Goal: Navigation & Orientation: Find specific page/section

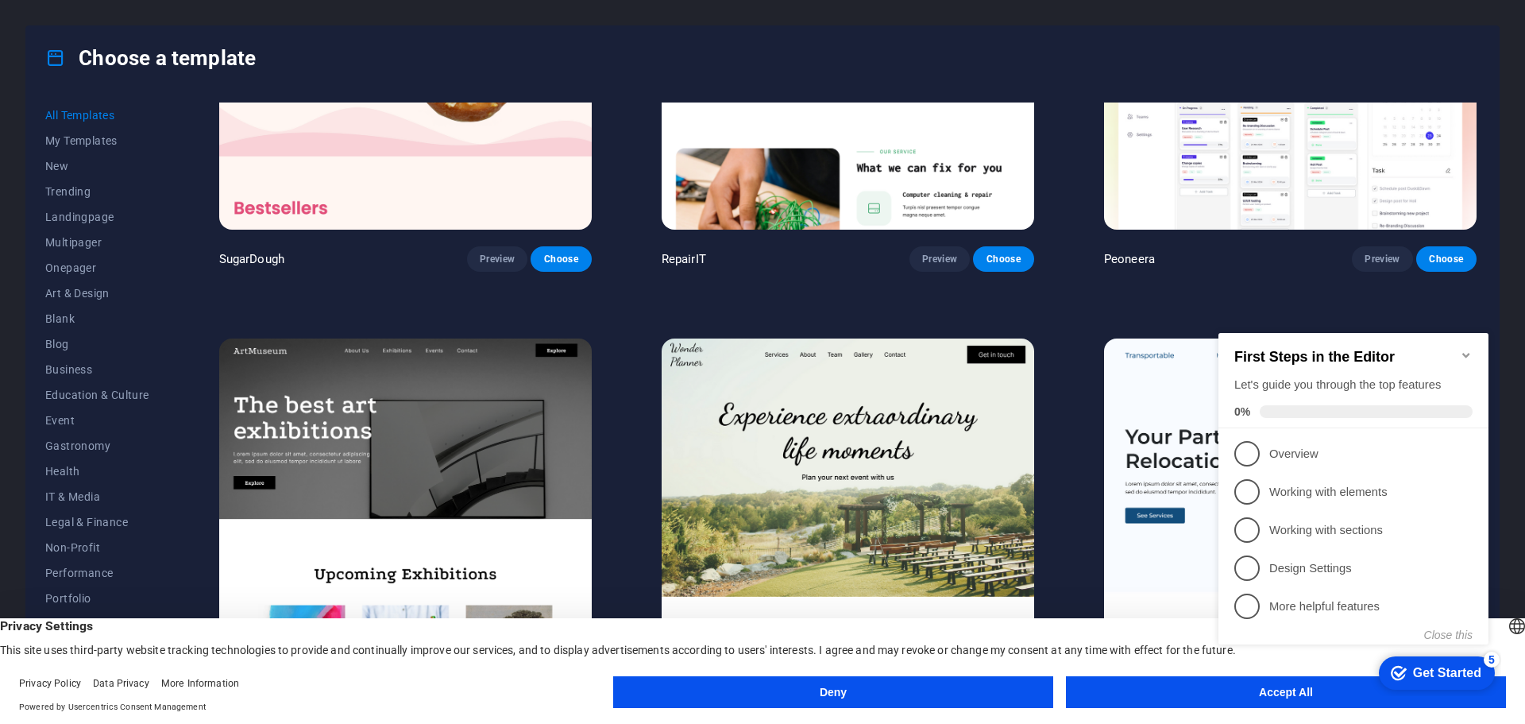
scroll to position [318, 0]
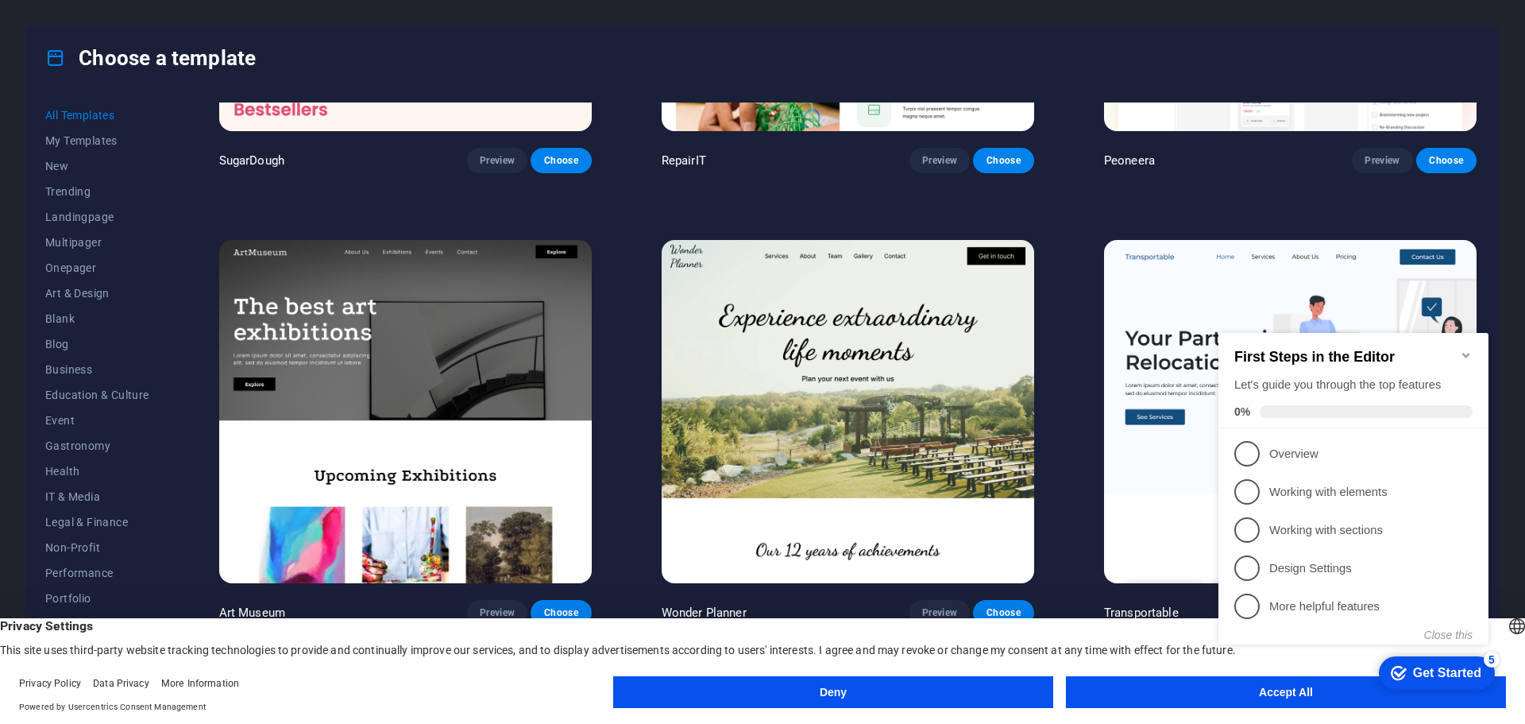
click at [1464, 353] on icon "Minimize checklist" at bounding box center [1465, 355] width 7 height 5
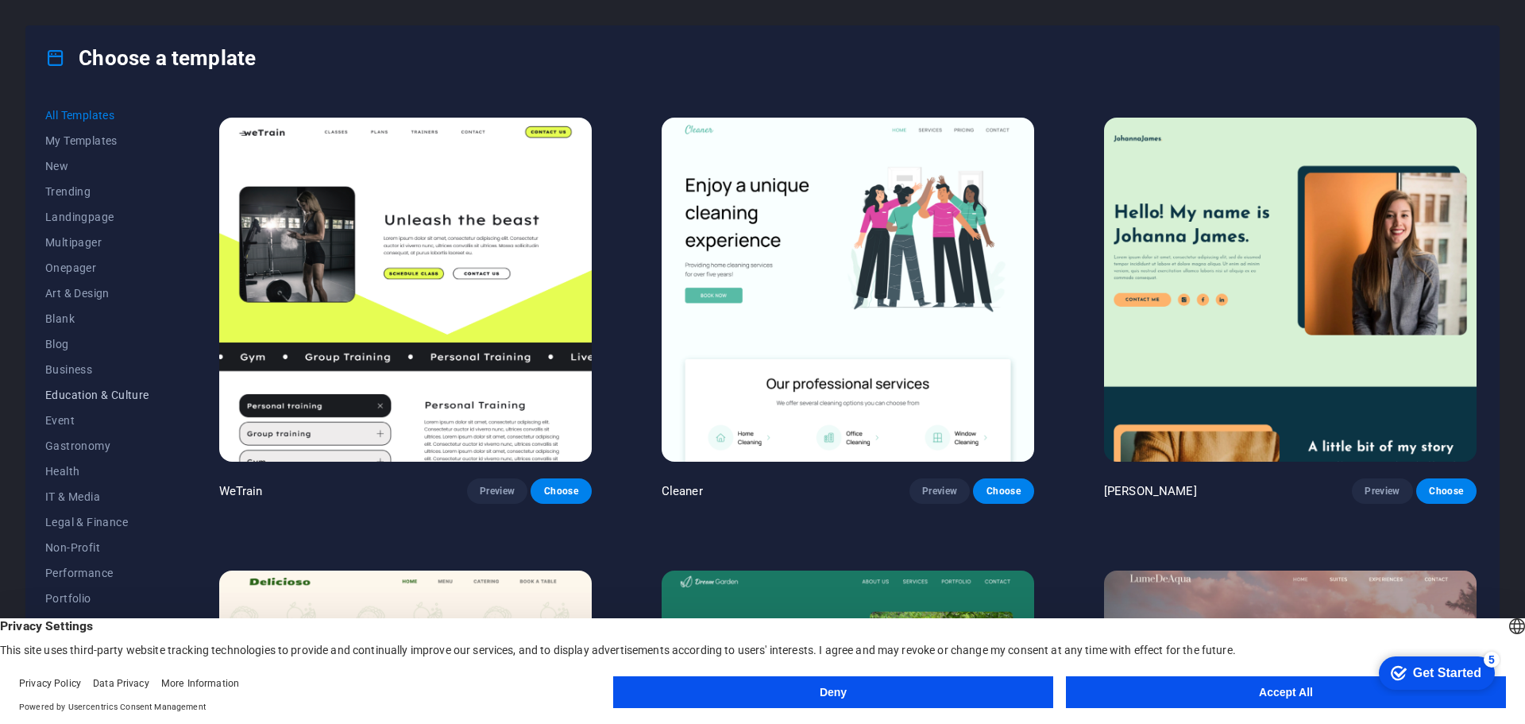
scroll to position [60, 0]
click at [91, 516] on span "Performance" at bounding box center [97, 513] width 104 height 13
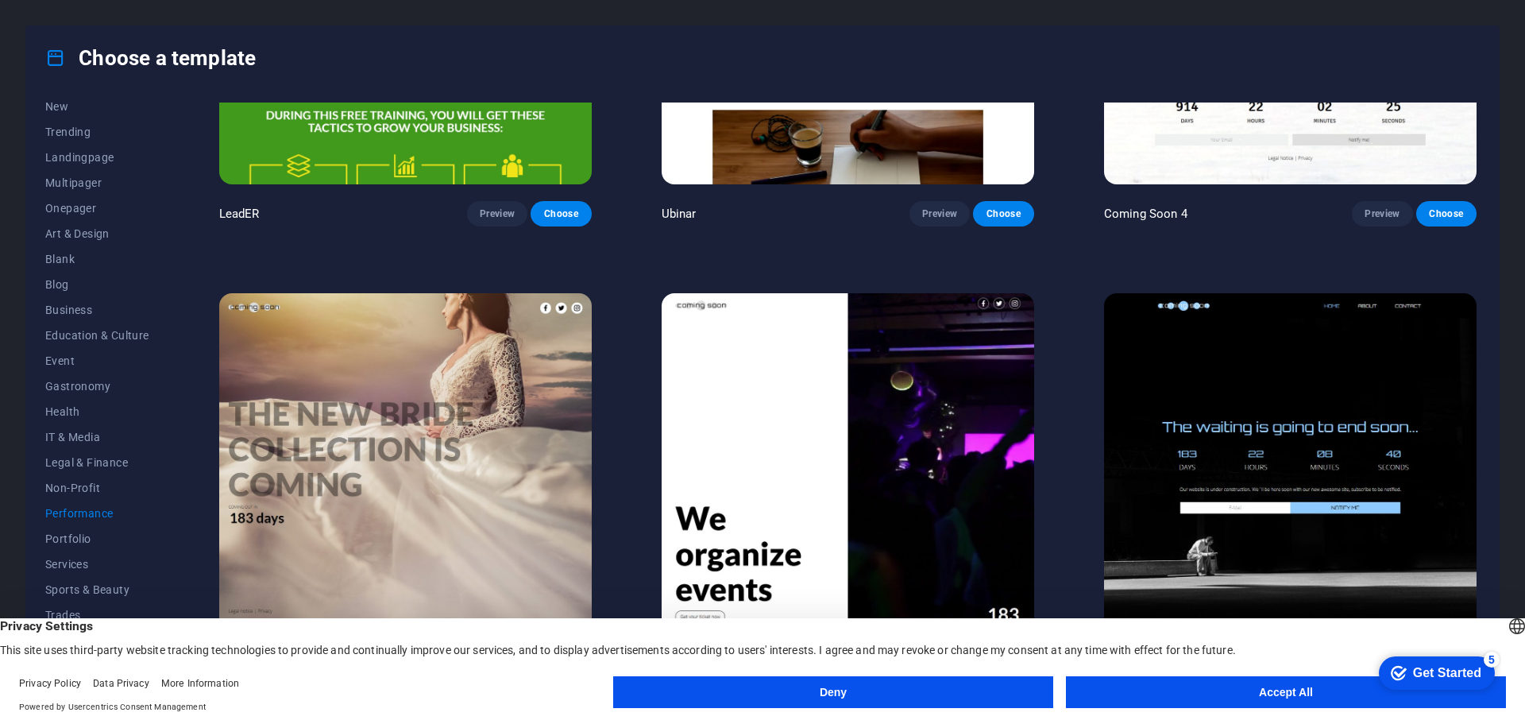
scroll to position [2063, 0]
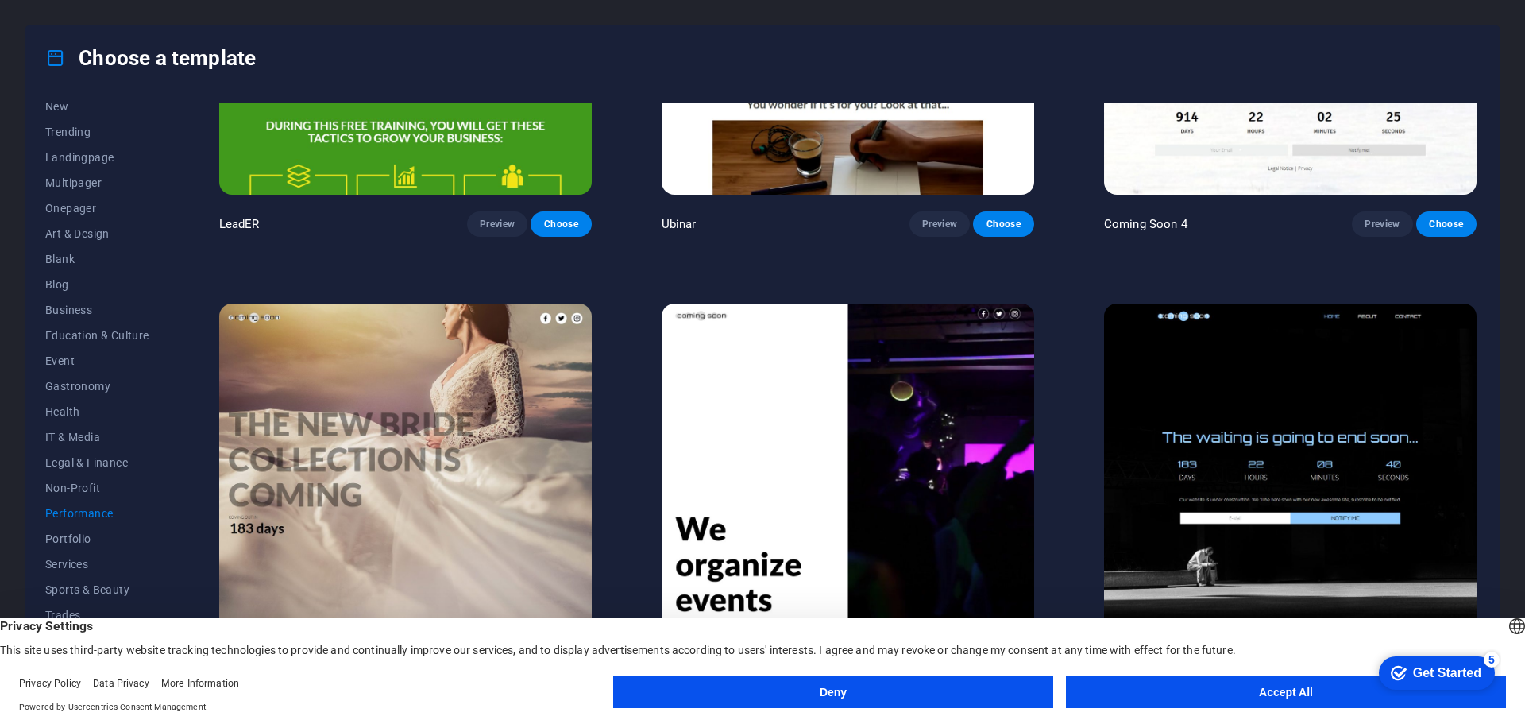
click at [996, 448] on img at bounding box center [848, 474] width 373 height 343
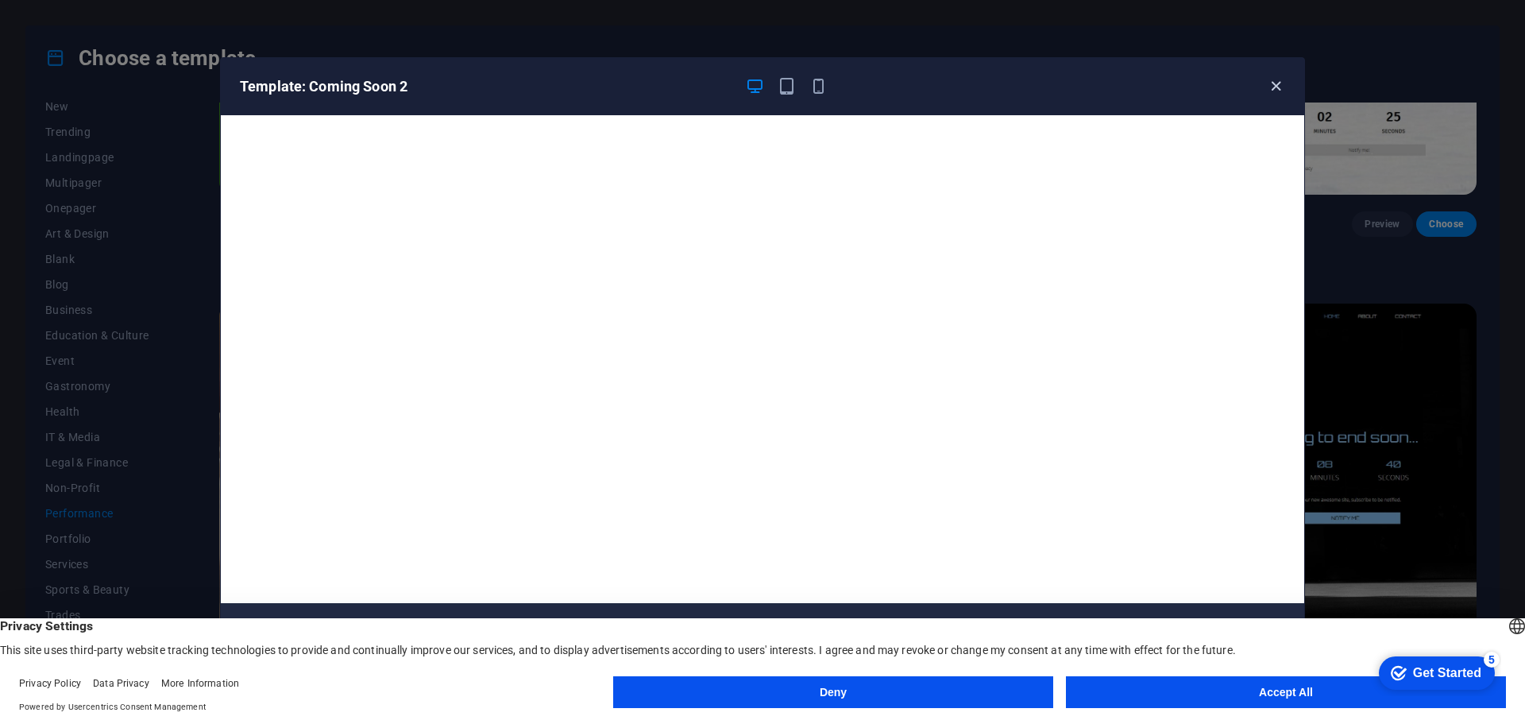
click at [1277, 80] on icon "button" at bounding box center [1276, 86] width 18 height 18
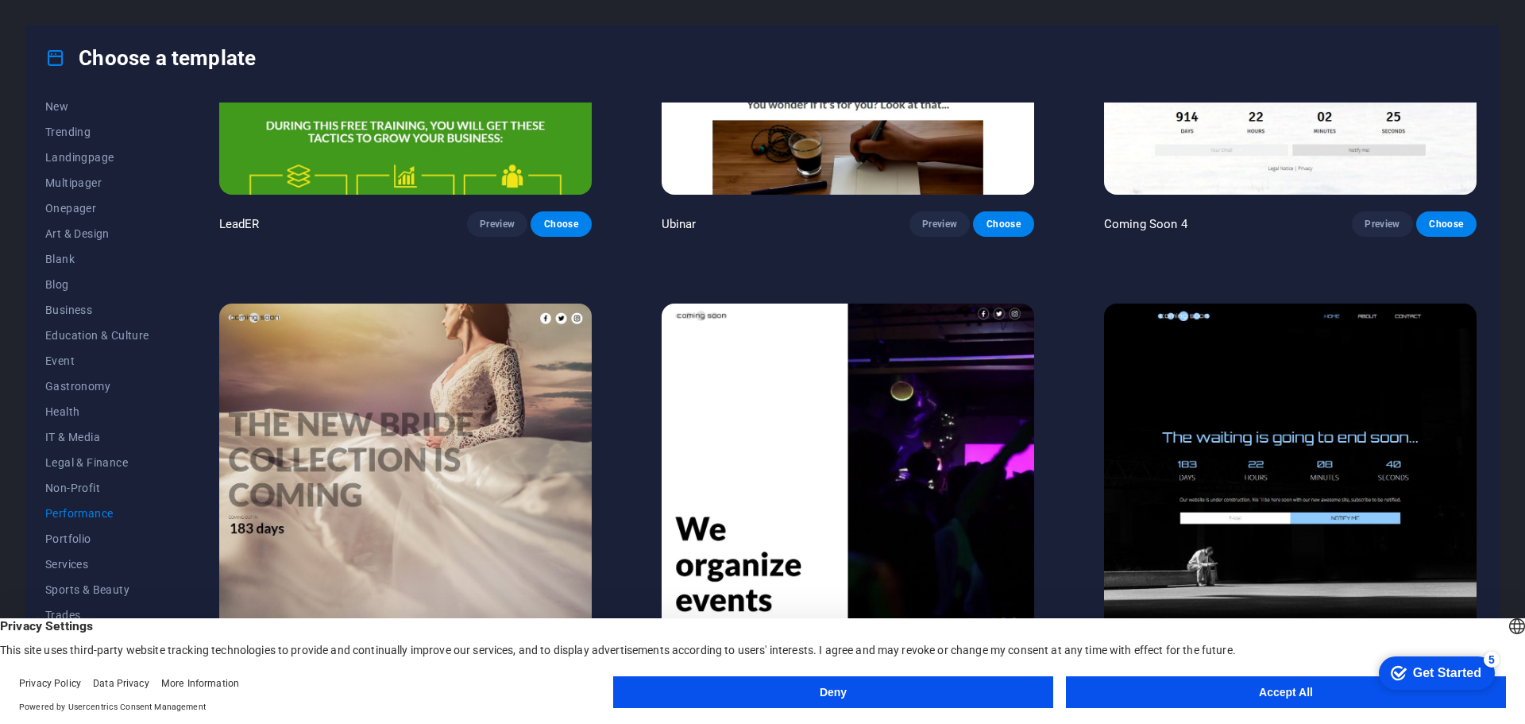
click at [1272, 411] on img at bounding box center [1290, 474] width 373 height 343
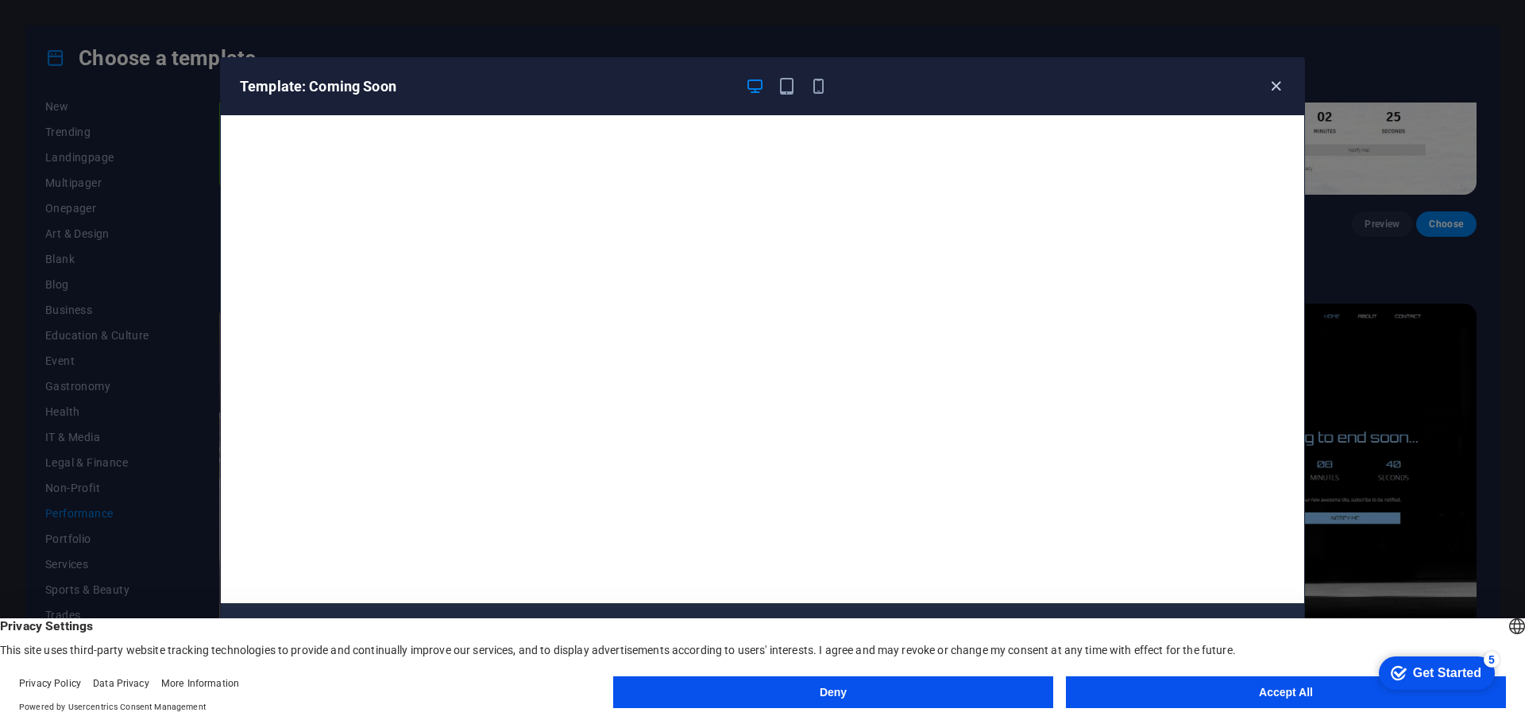
click at [1275, 84] on icon "button" at bounding box center [1276, 86] width 18 height 18
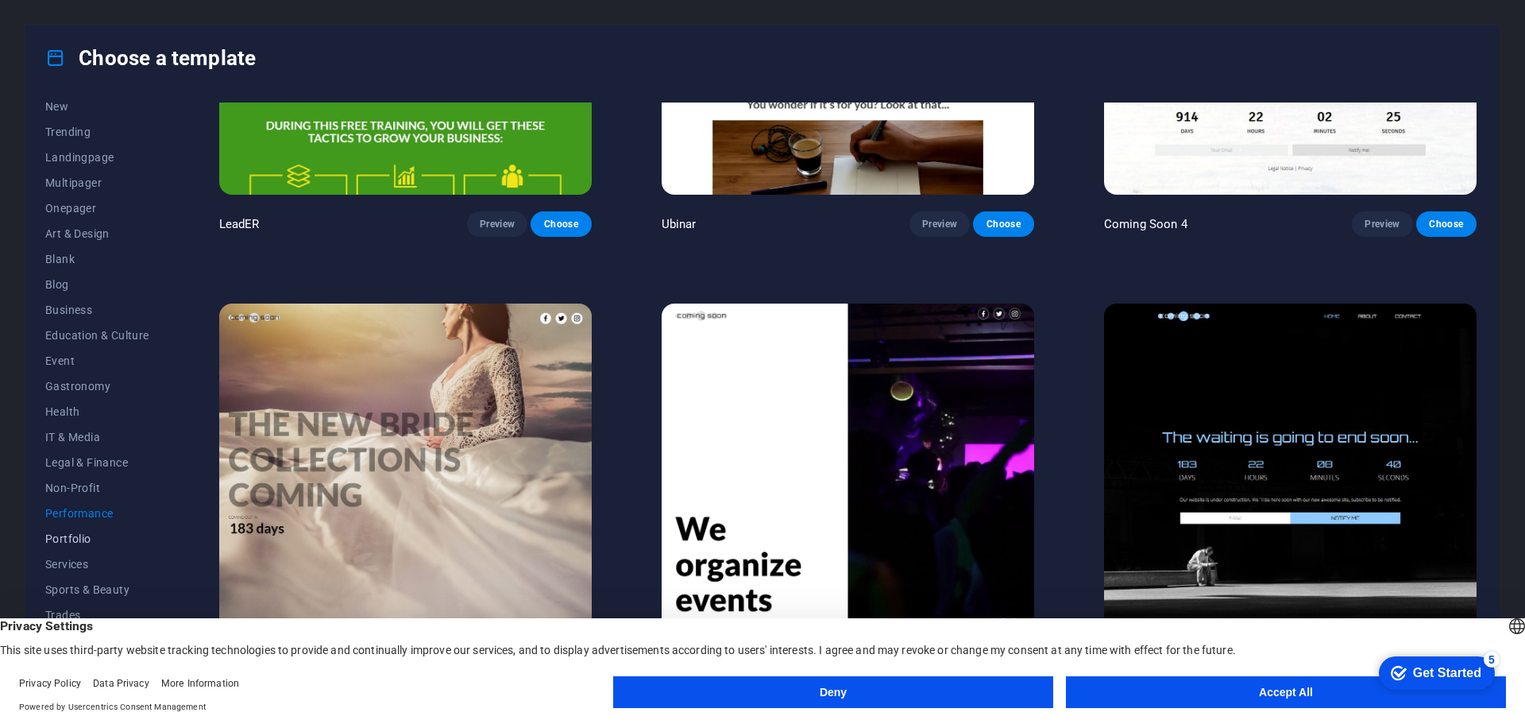
click at [80, 535] on span "Portfolio" at bounding box center [97, 538] width 104 height 13
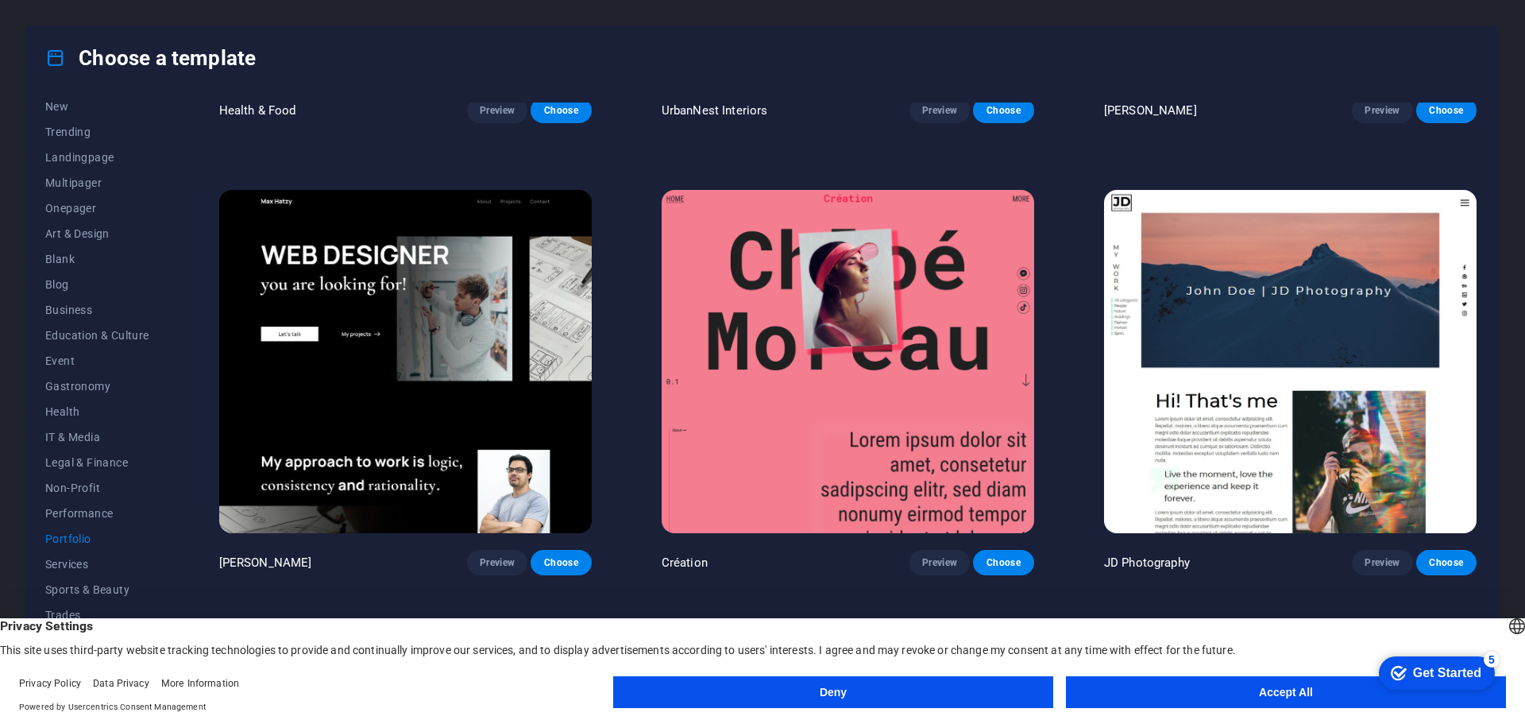
scroll to position [712, 0]
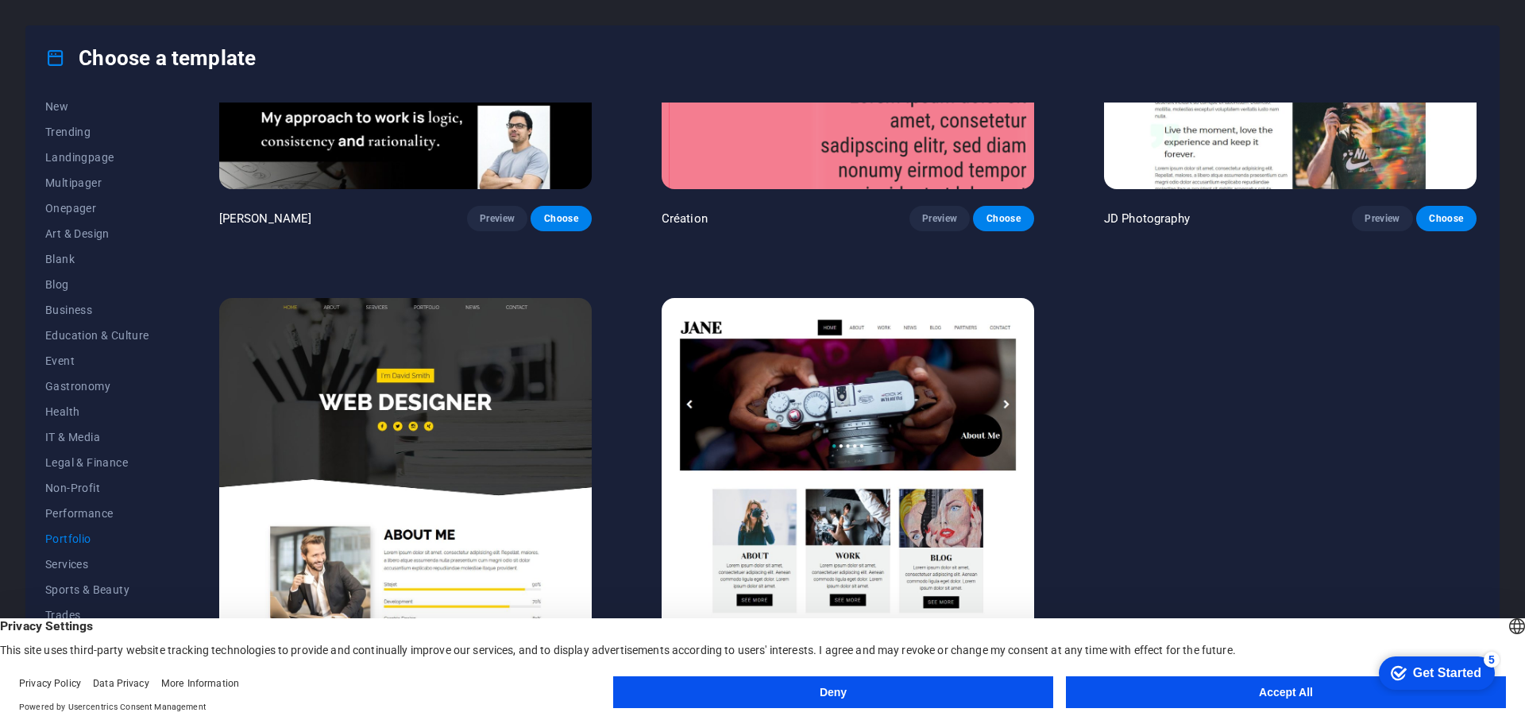
click at [448, 465] on img at bounding box center [405, 469] width 373 height 343
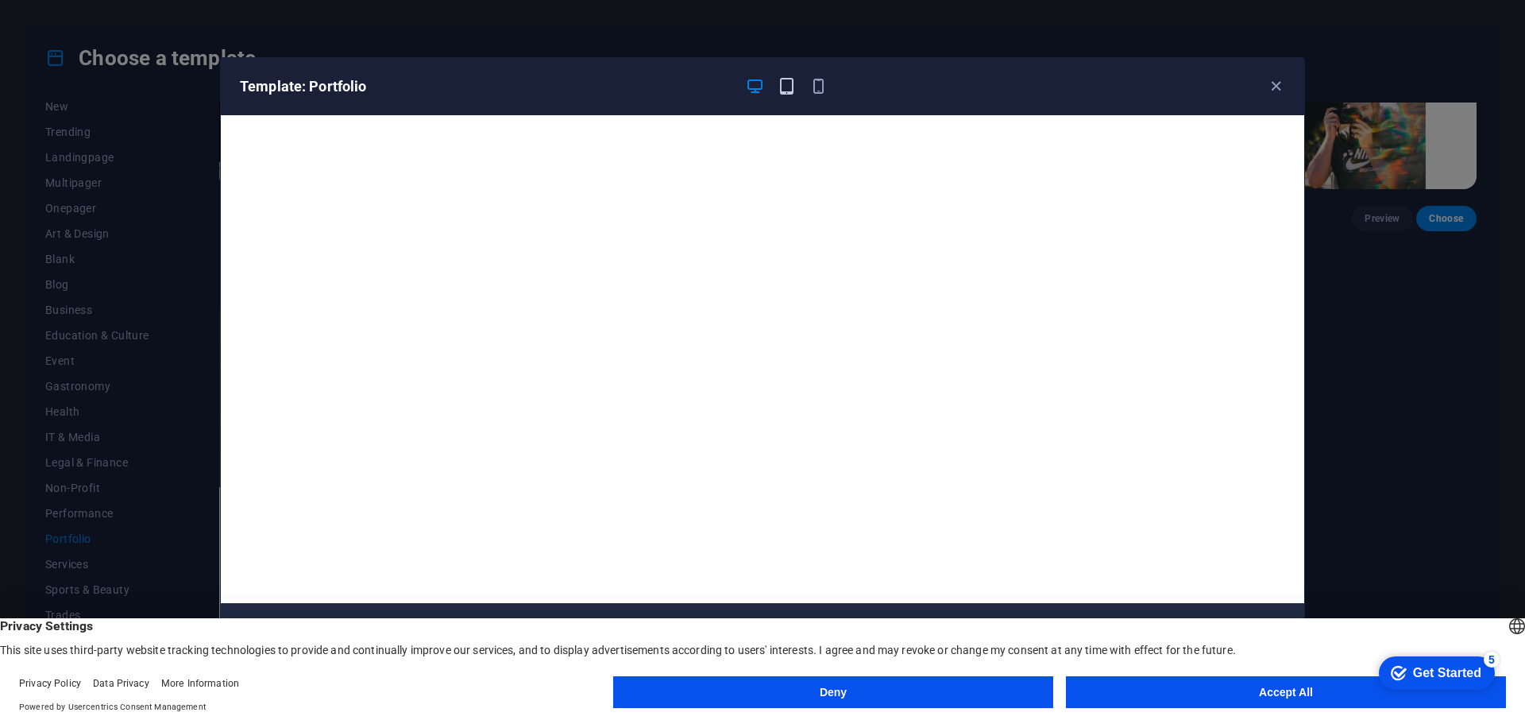
click at [786, 85] on icon "button" at bounding box center [787, 86] width 18 height 18
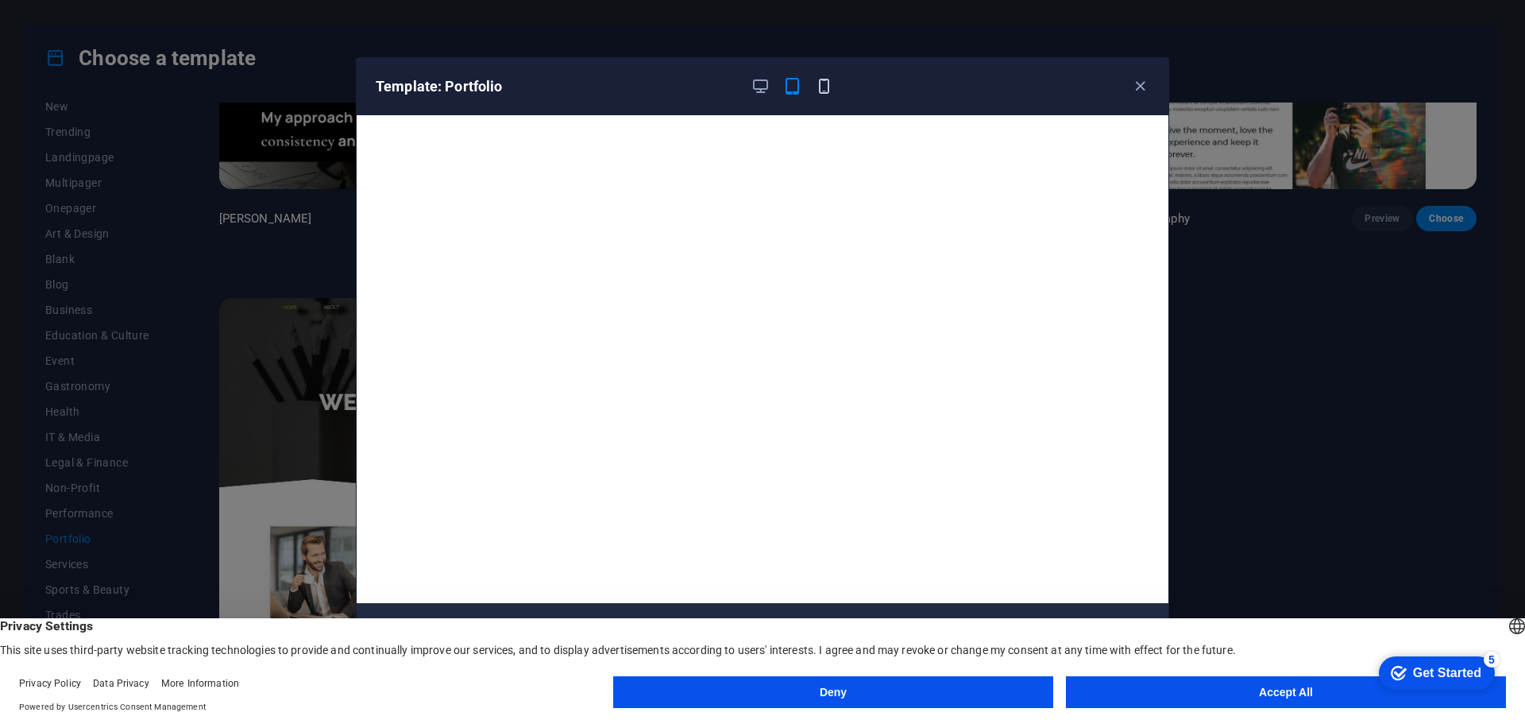
click at [825, 86] on icon "button" at bounding box center [824, 86] width 18 height 18
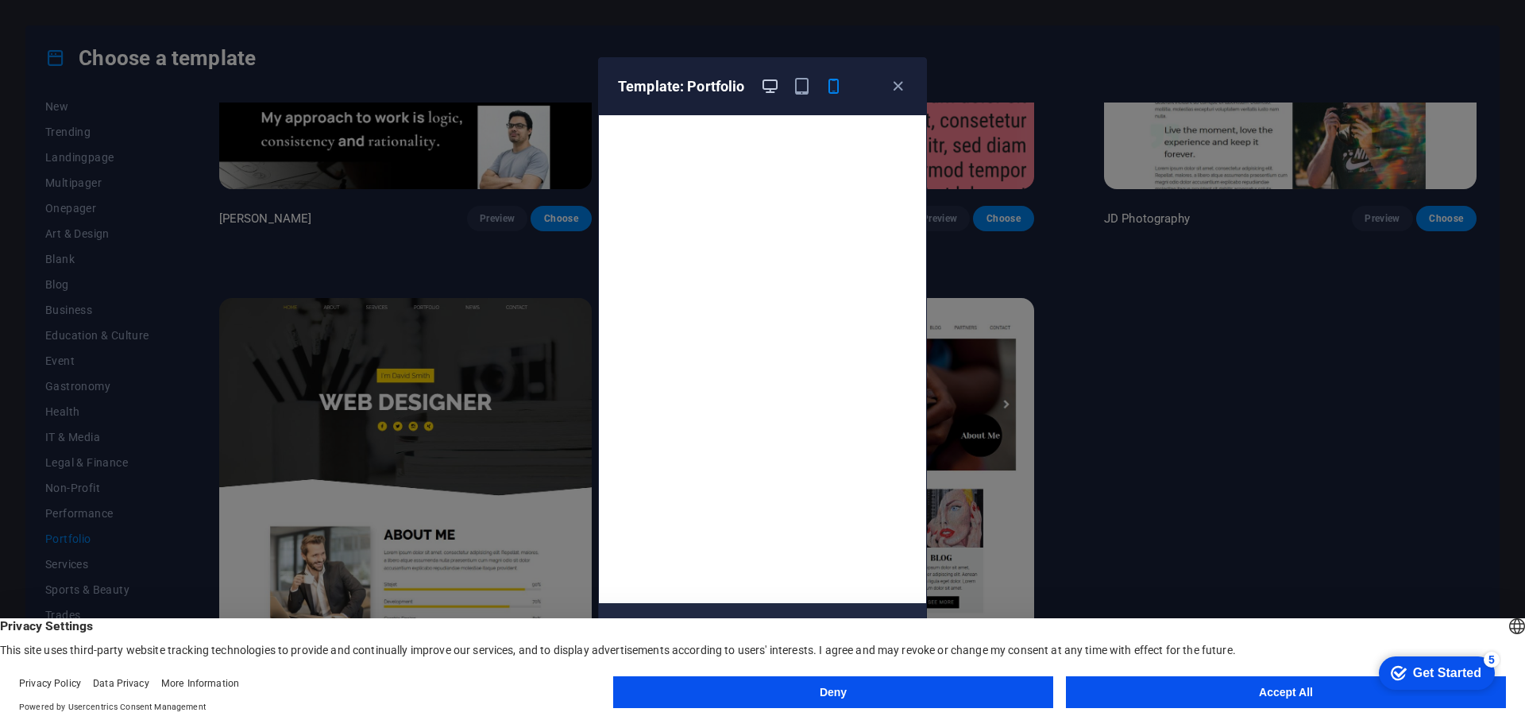
click at [775, 85] on icon "button" at bounding box center [770, 86] width 18 height 18
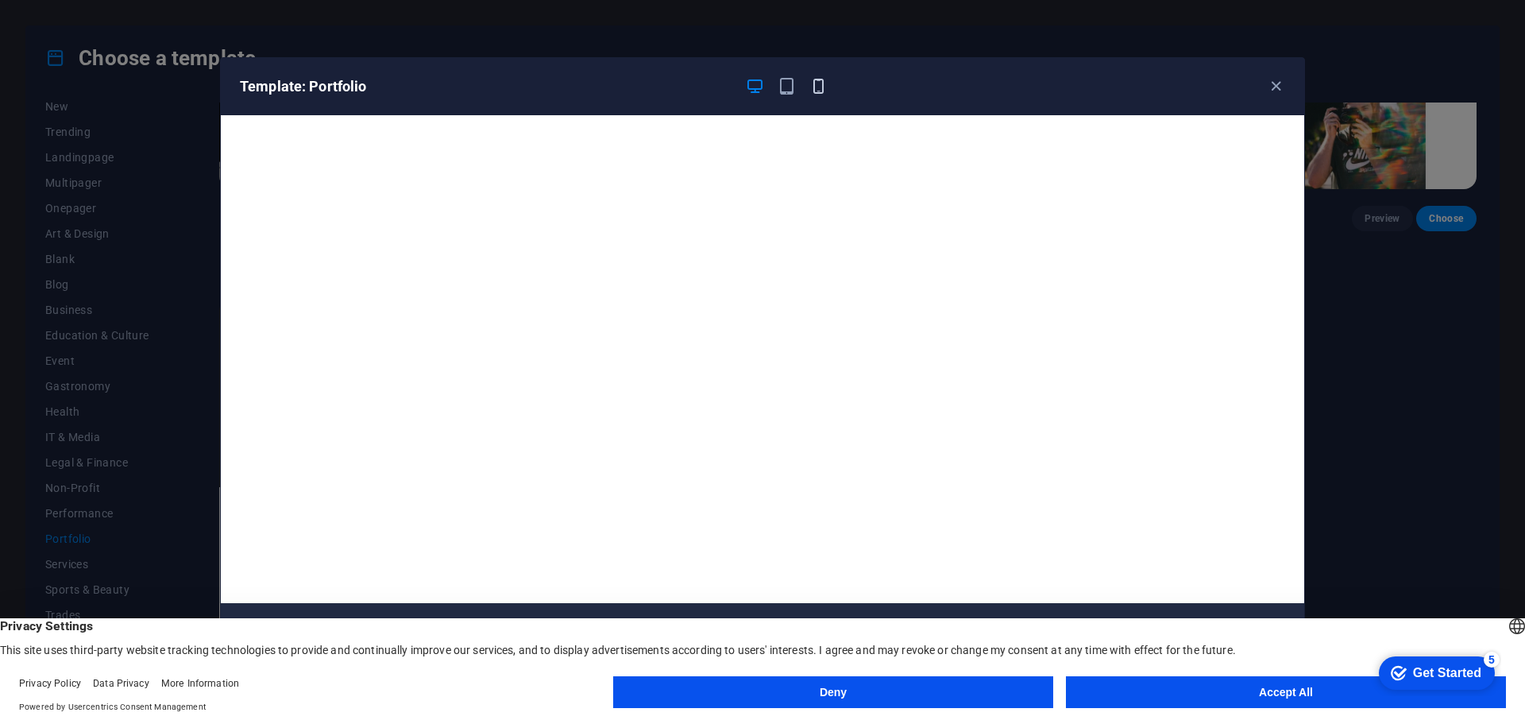
click at [818, 81] on icon "button" at bounding box center [818, 86] width 18 height 18
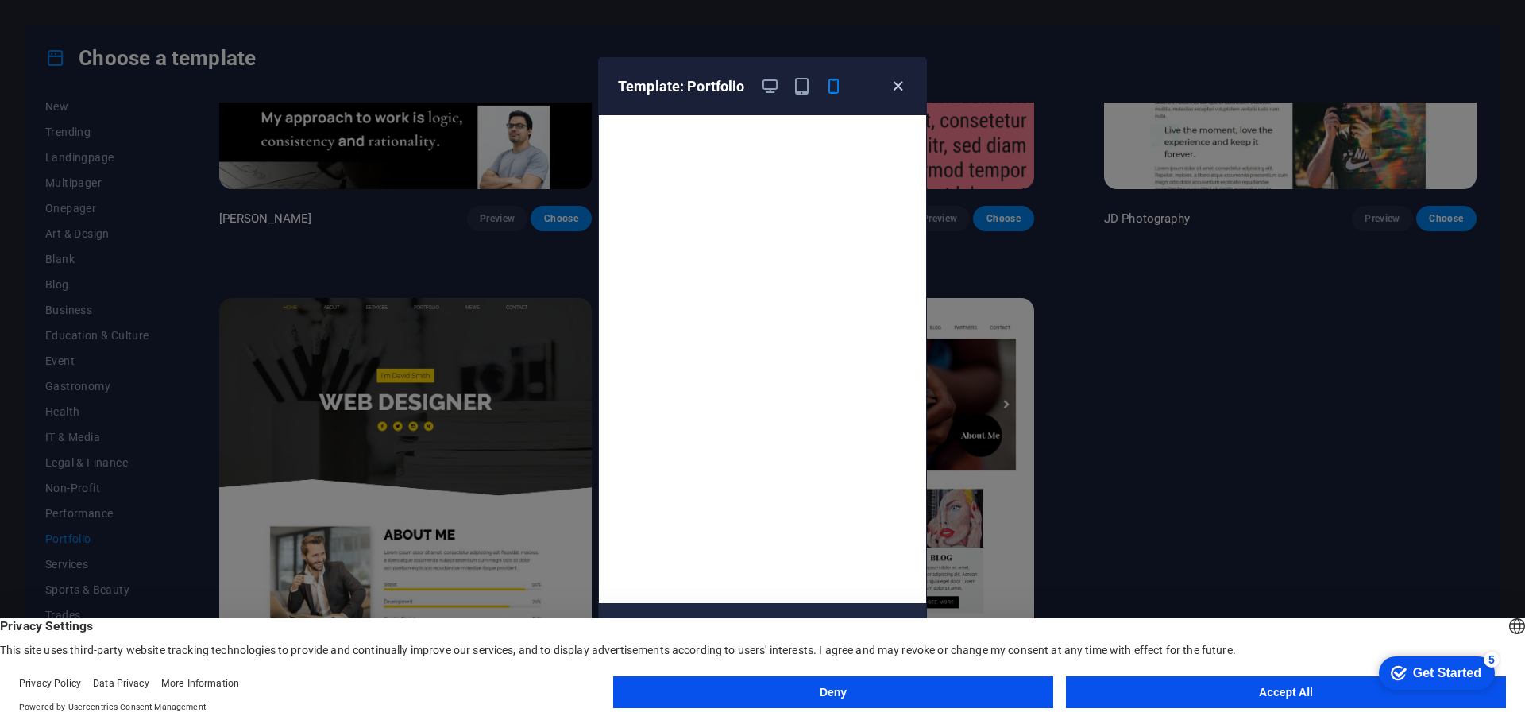
click at [896, 85] on icon "button" at bounding box center [898, 86] width 18 height 18
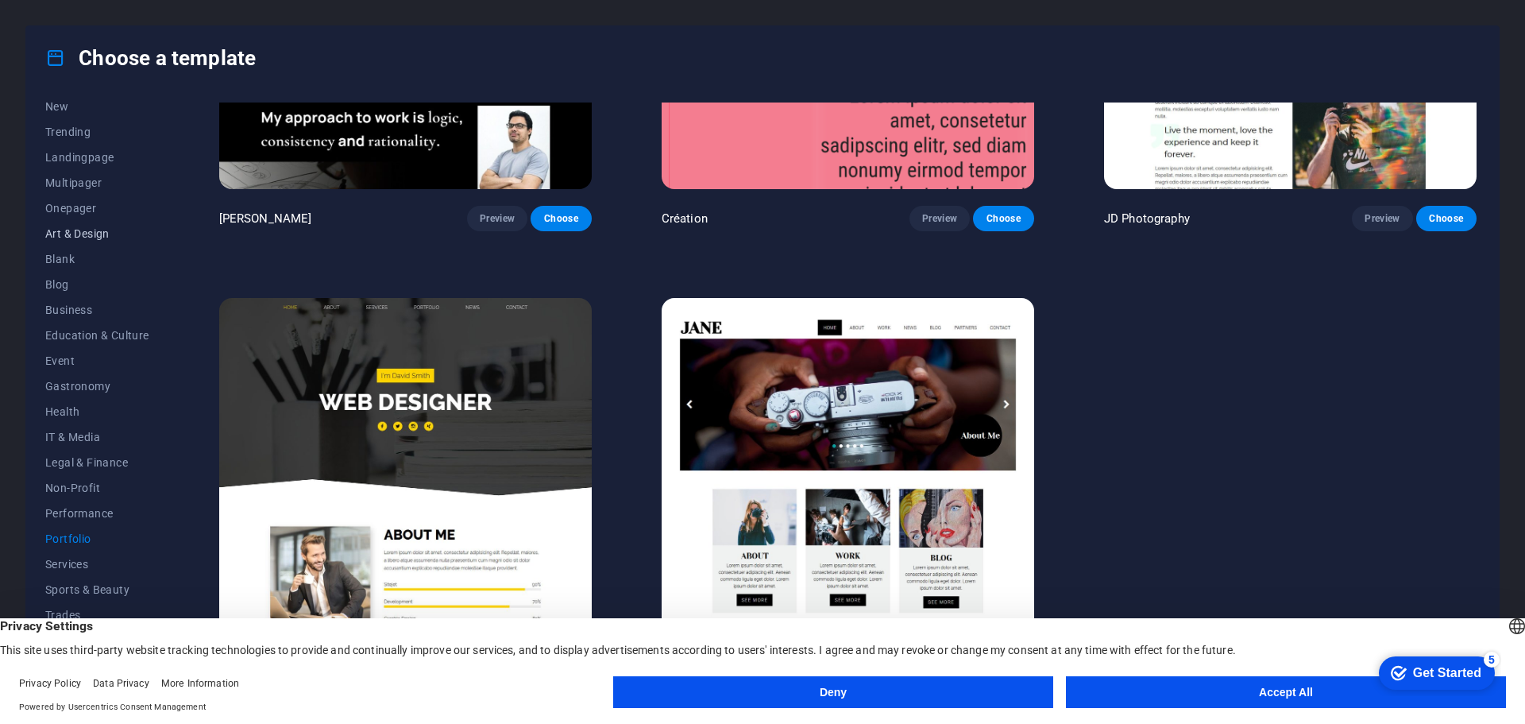
click at [87, 233] on span "Art & Design" at bounding box center [97, 233] width 104 height 13
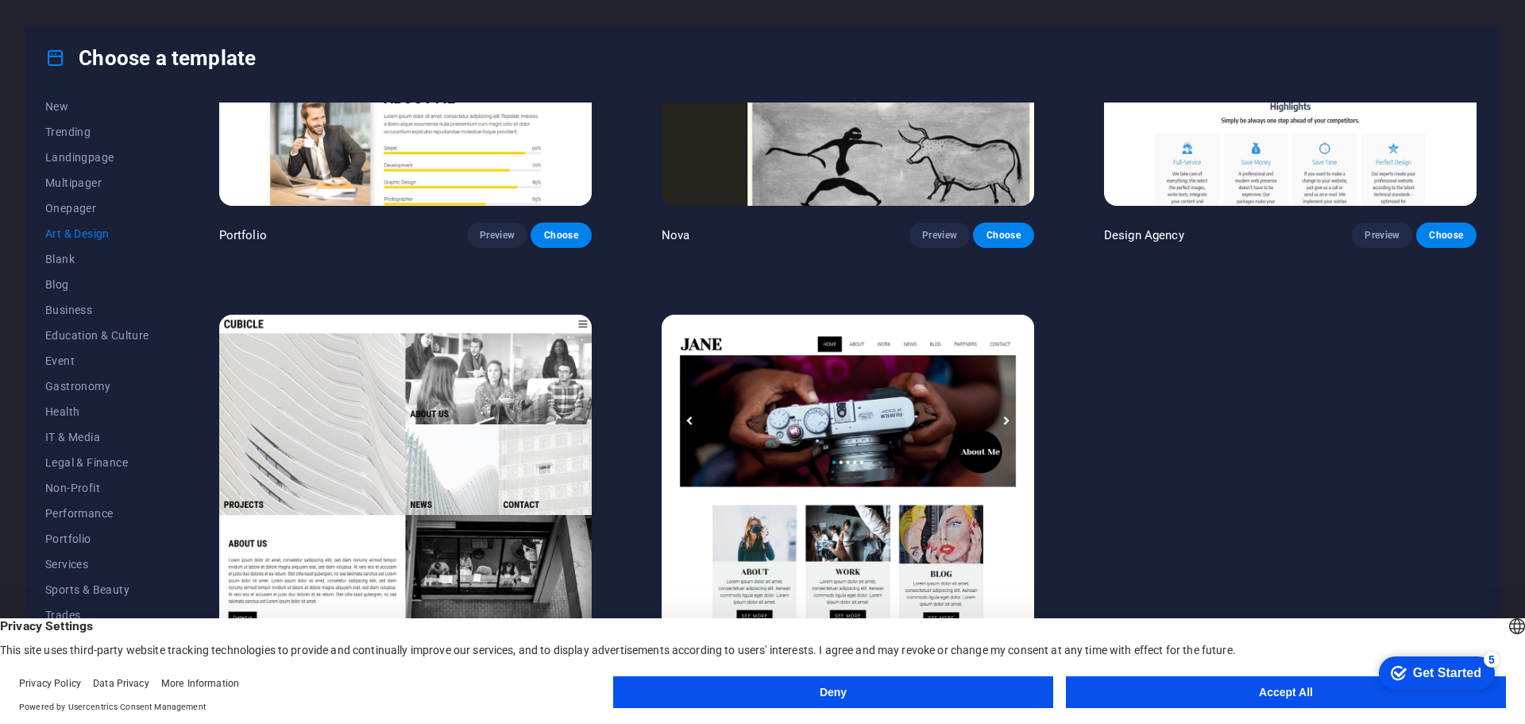
scroll to position [1613, 0]
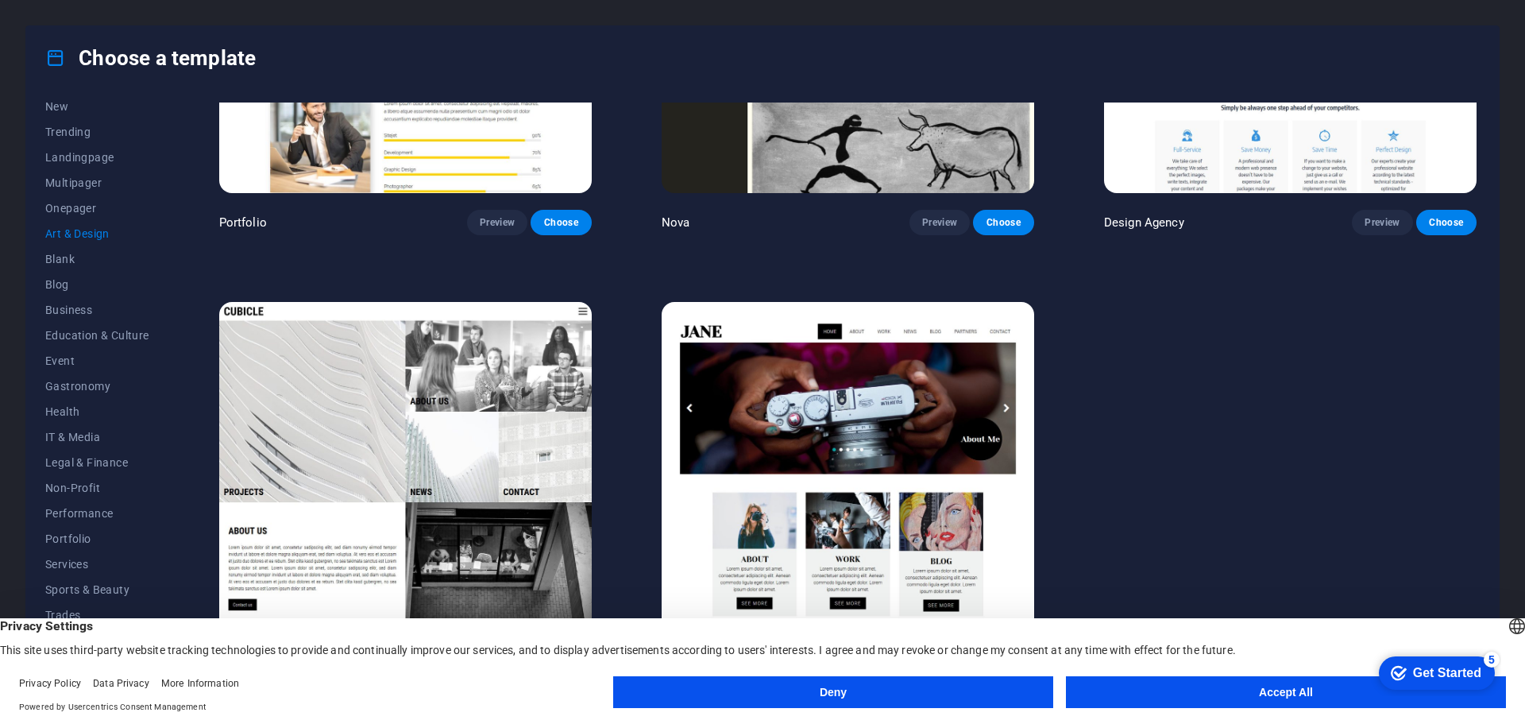
click at [46, 59] on icon at bounding box center [55, 58] width 21 height 21
